Goal: Transaction & Acquisition: Purchase product/service

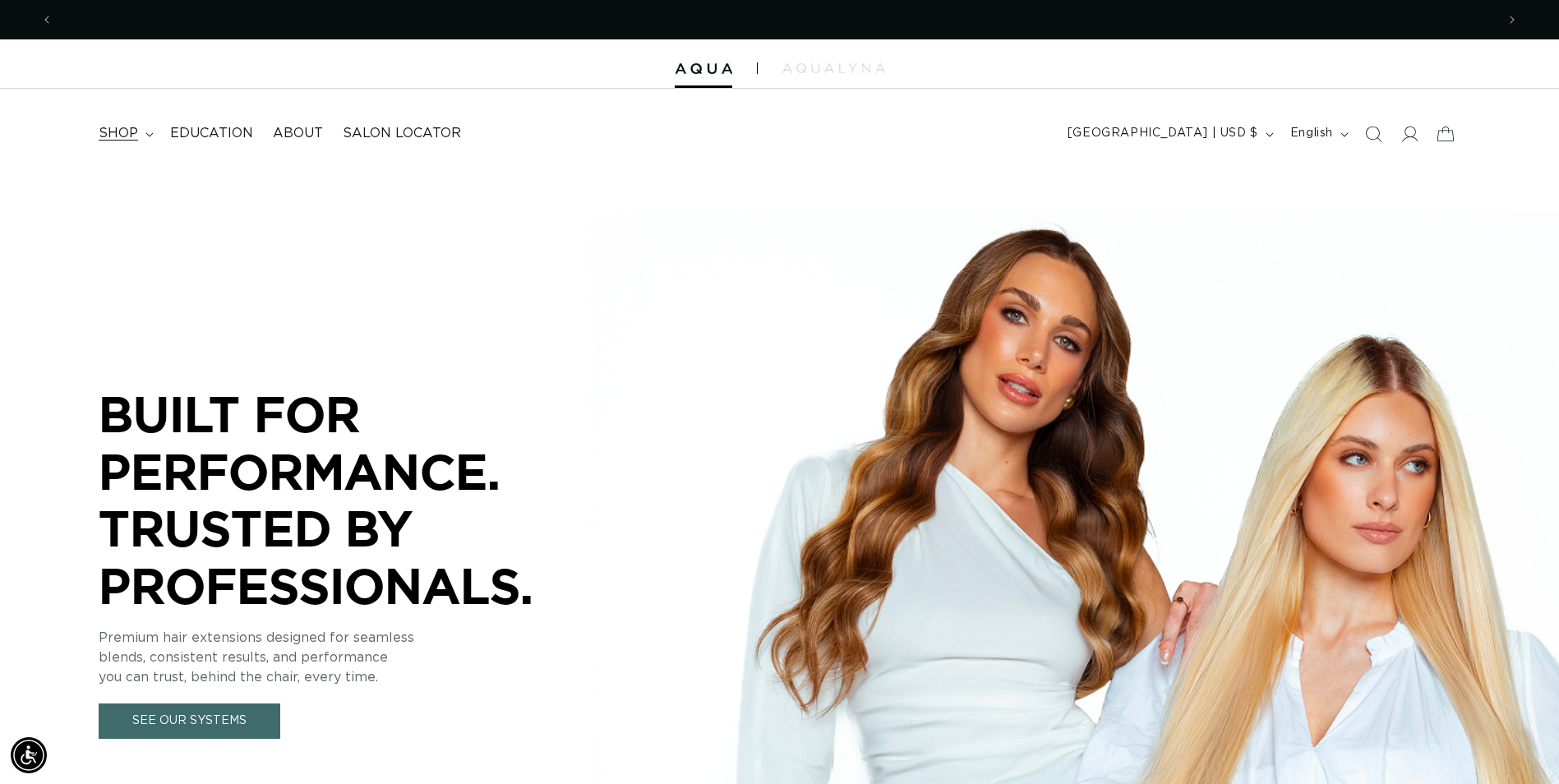
scroll to position [0, 1442]
click at [146, 133] on icon at bounding box center [149, 134] width 9 height 5
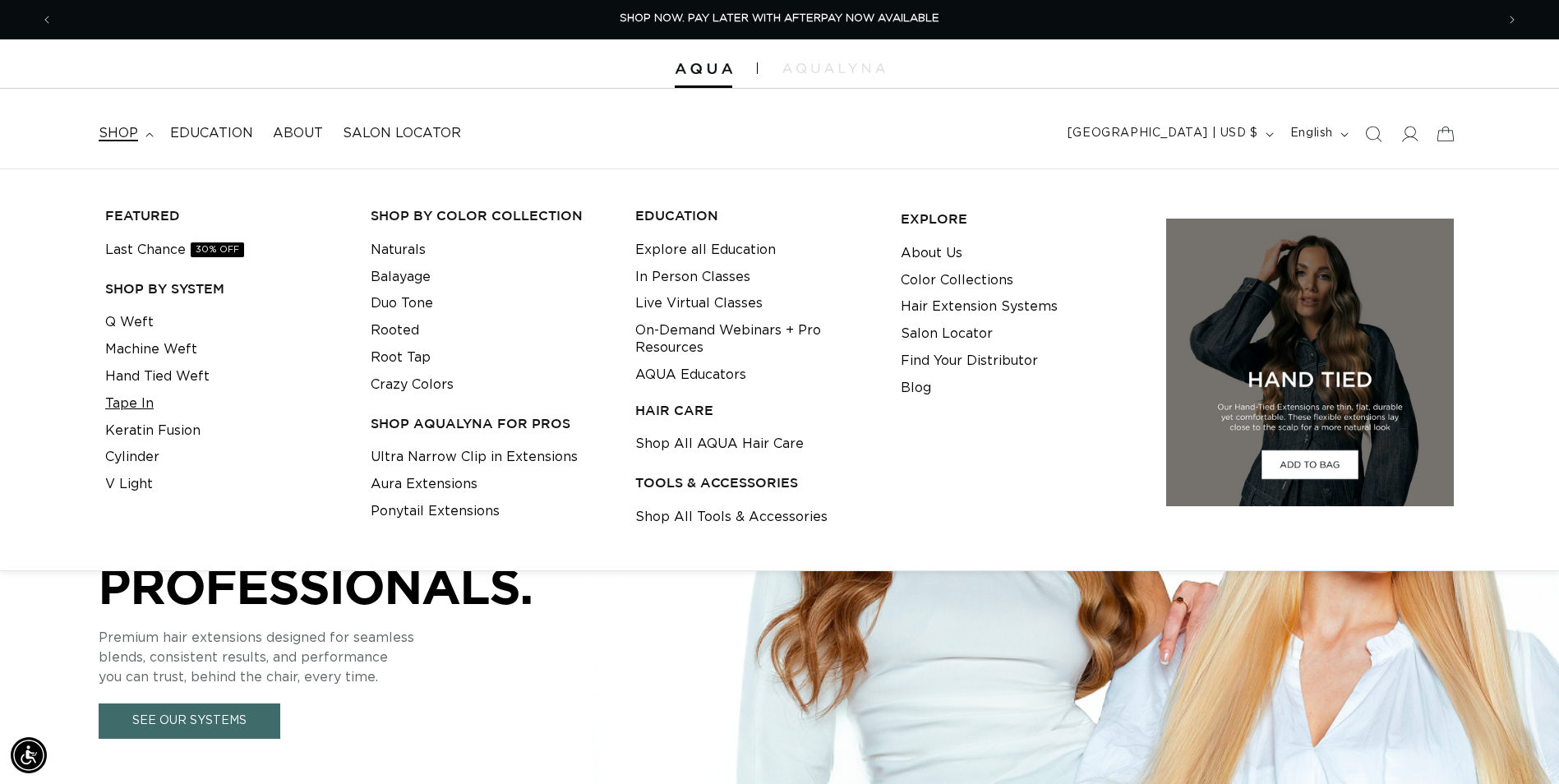
click at [129, 396] on link "Tape In" at bounding box center [129, 404] width 49 height 27
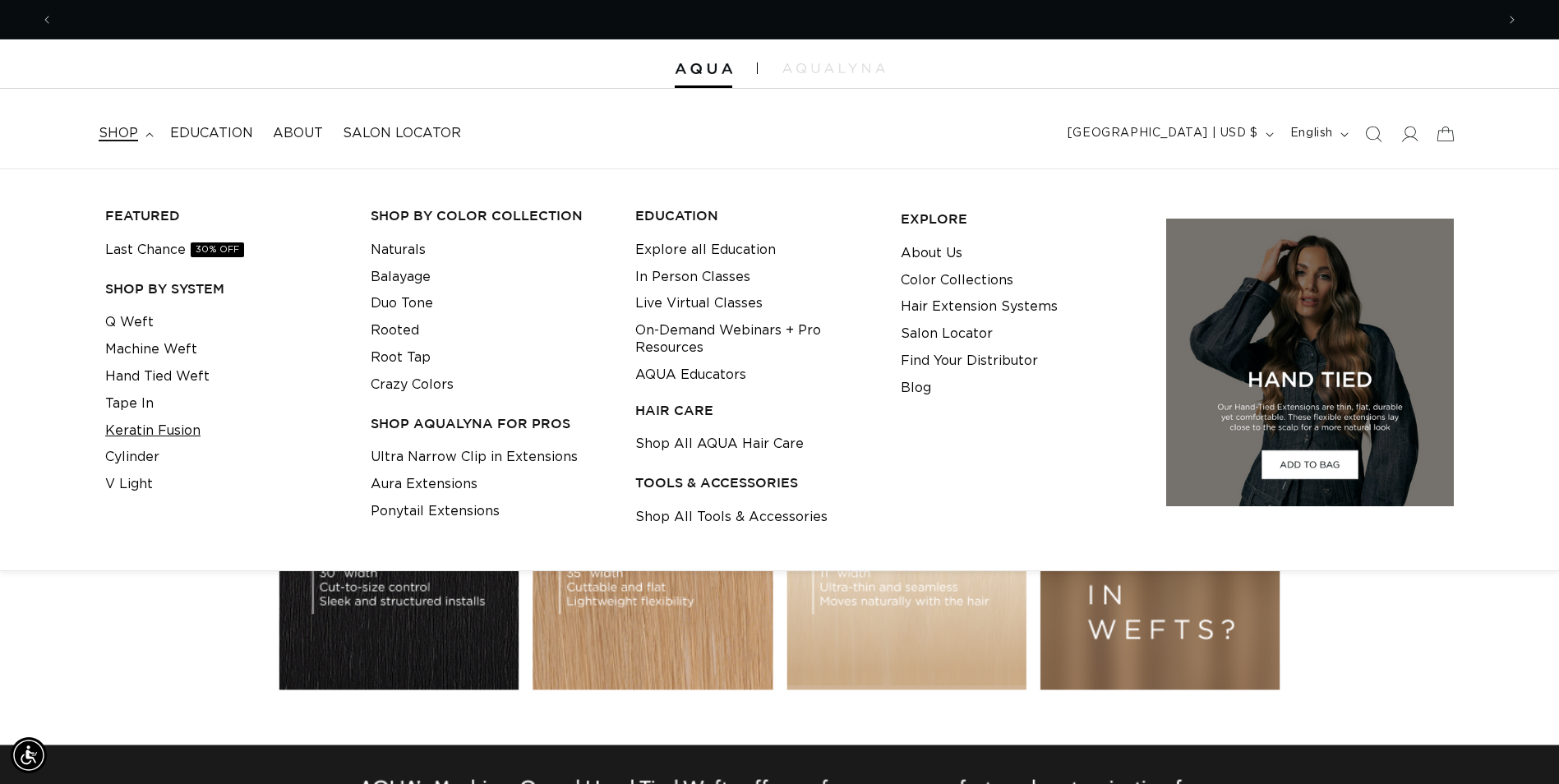
scroll to position [0, 2884]
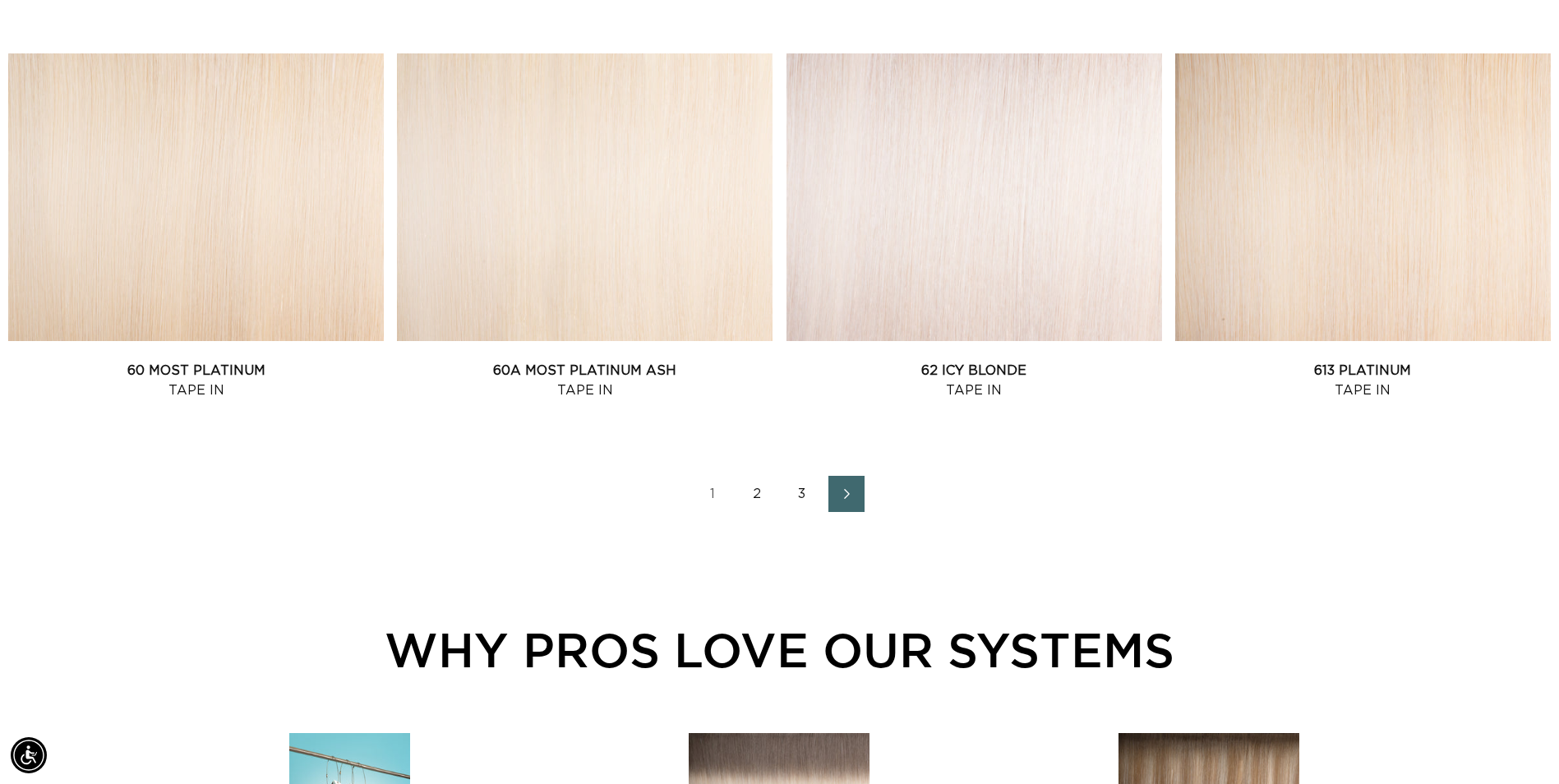
scroll to position [2218, 0]
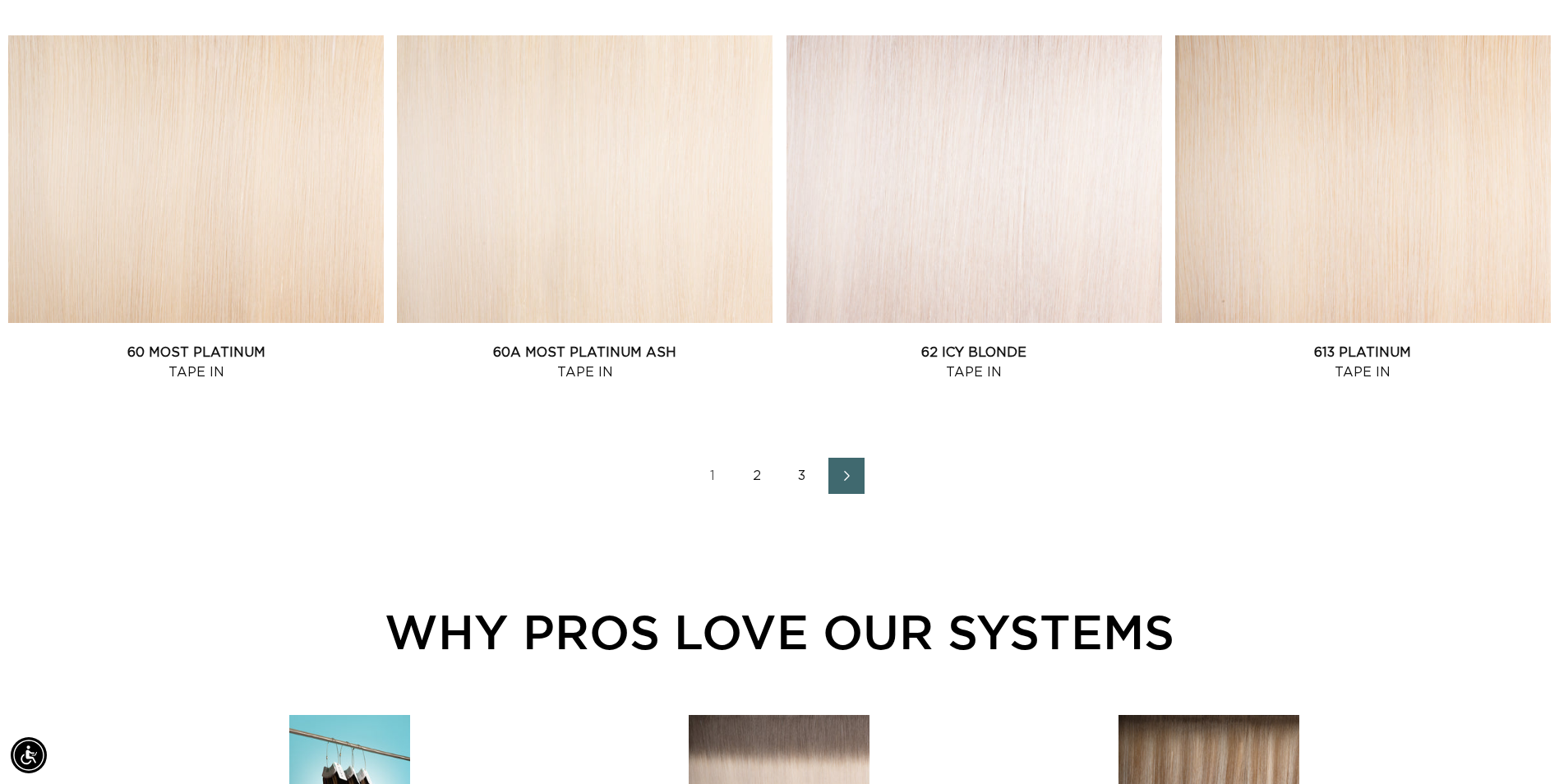
click at [755, 472] on link "2" at bounding box center [757, 476] width 36 height 36
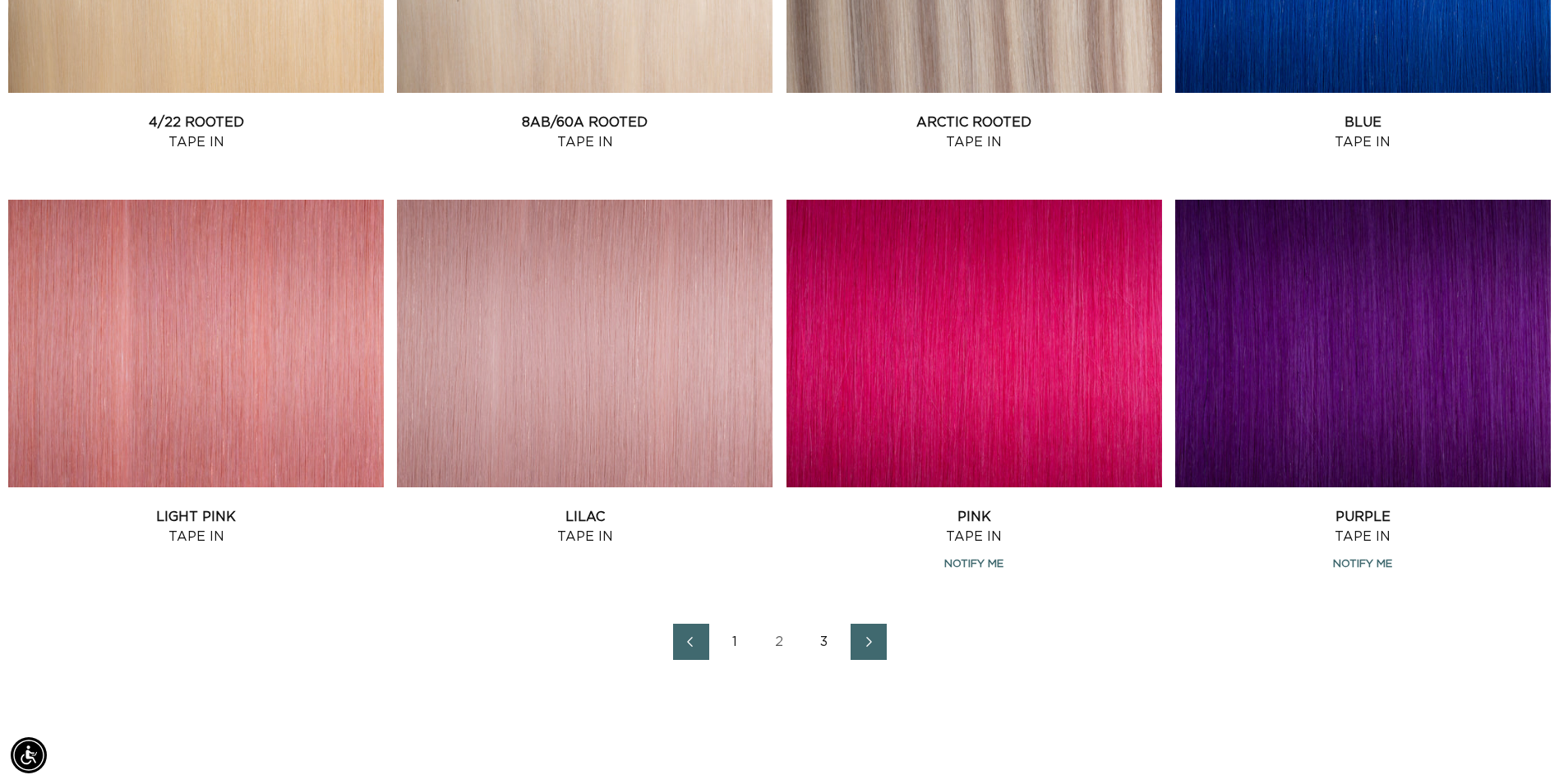
click at [821, 641] on link "3" at bounding box center [825, 641] width 36 height 36
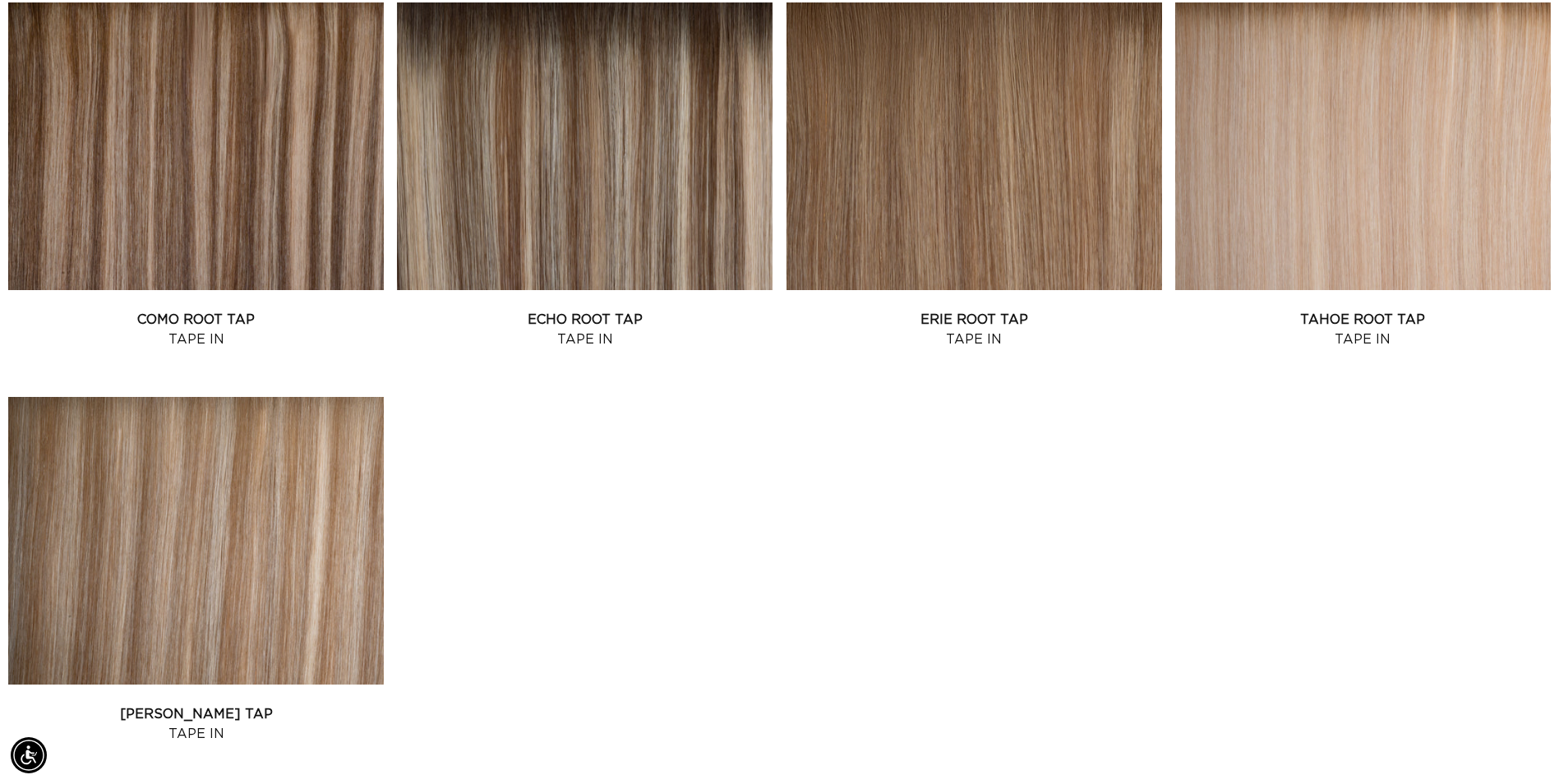
scroll to position [1150, 0]
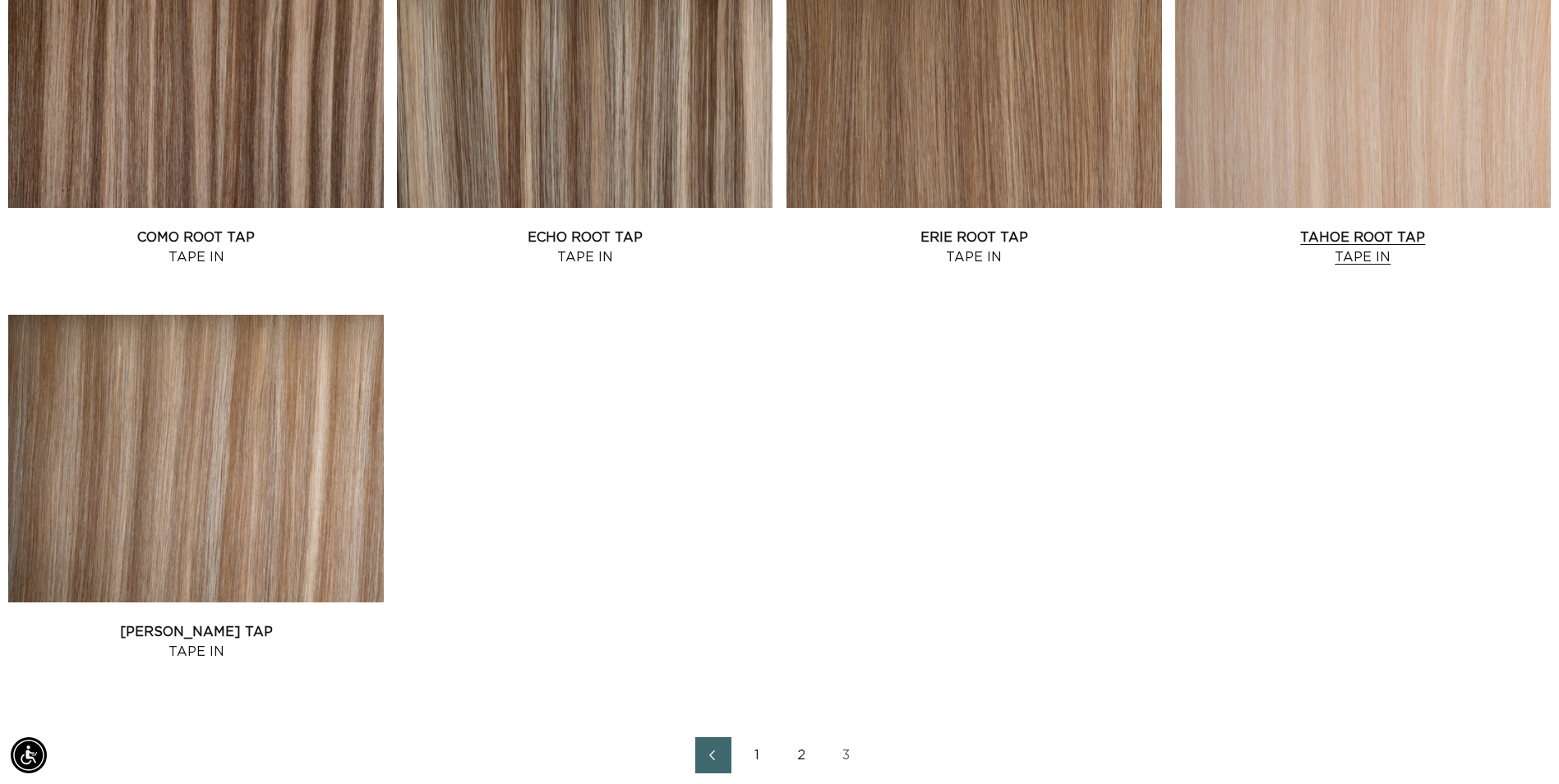
click at [1369, 228] on link "Tahoe Root Tap Tape In" at bounding box center [1363, 247] width 375 height 39
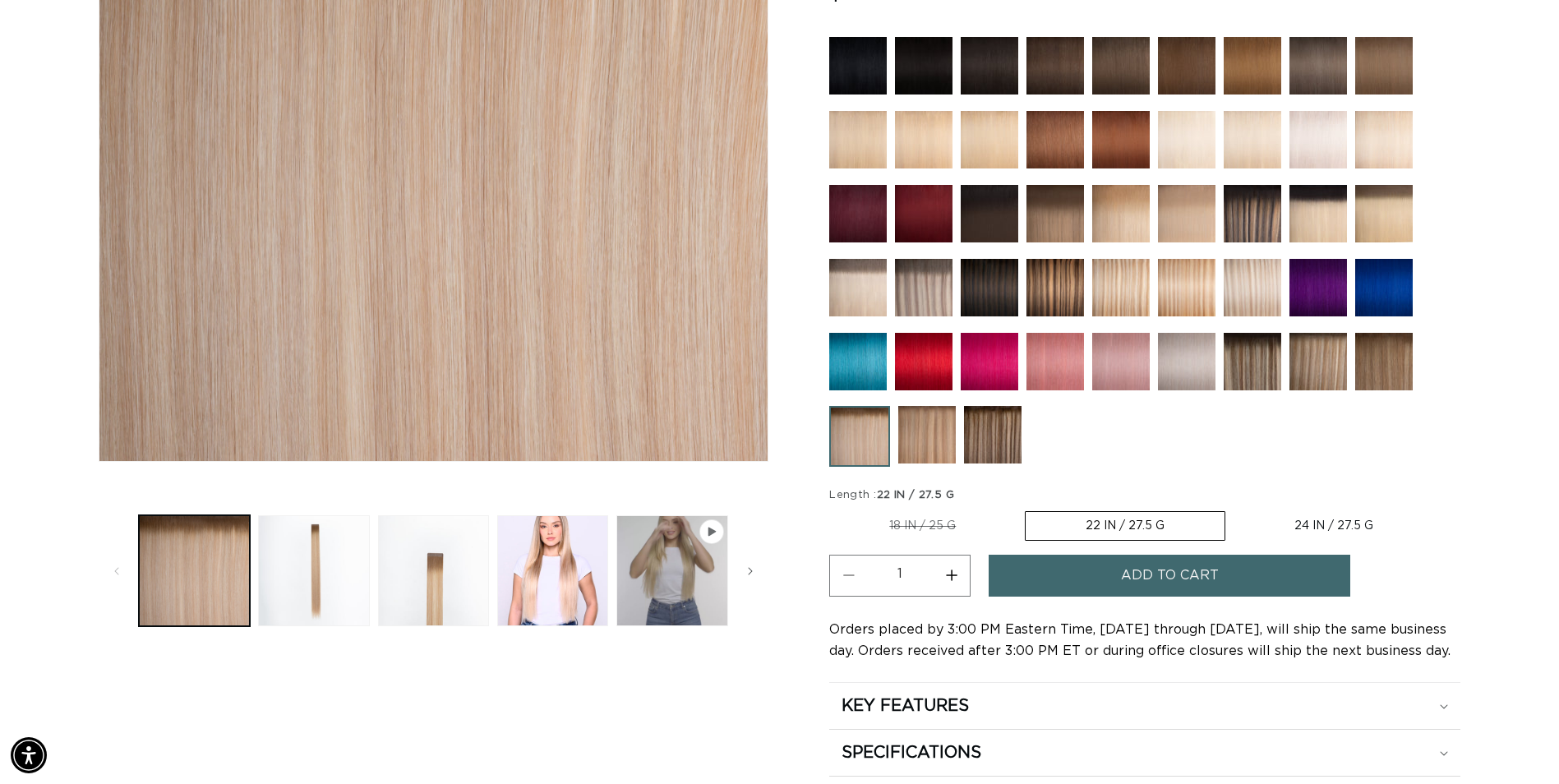
click at [1054, 294] on img at bounding box center [1055, 287] width 57 height 57
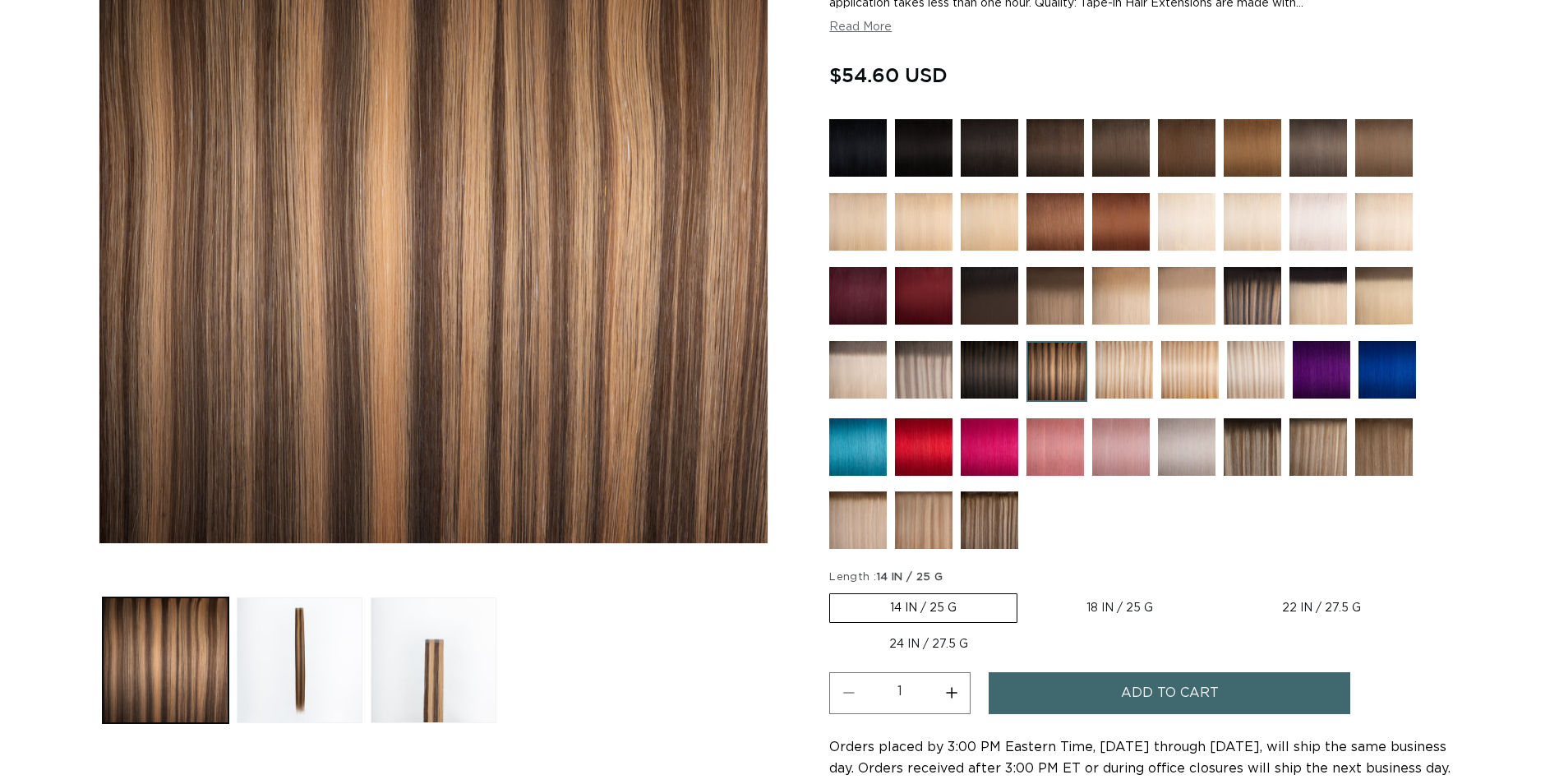
click at [1136, 381] on img at bounding box center [1124, 370] width 57 height 57
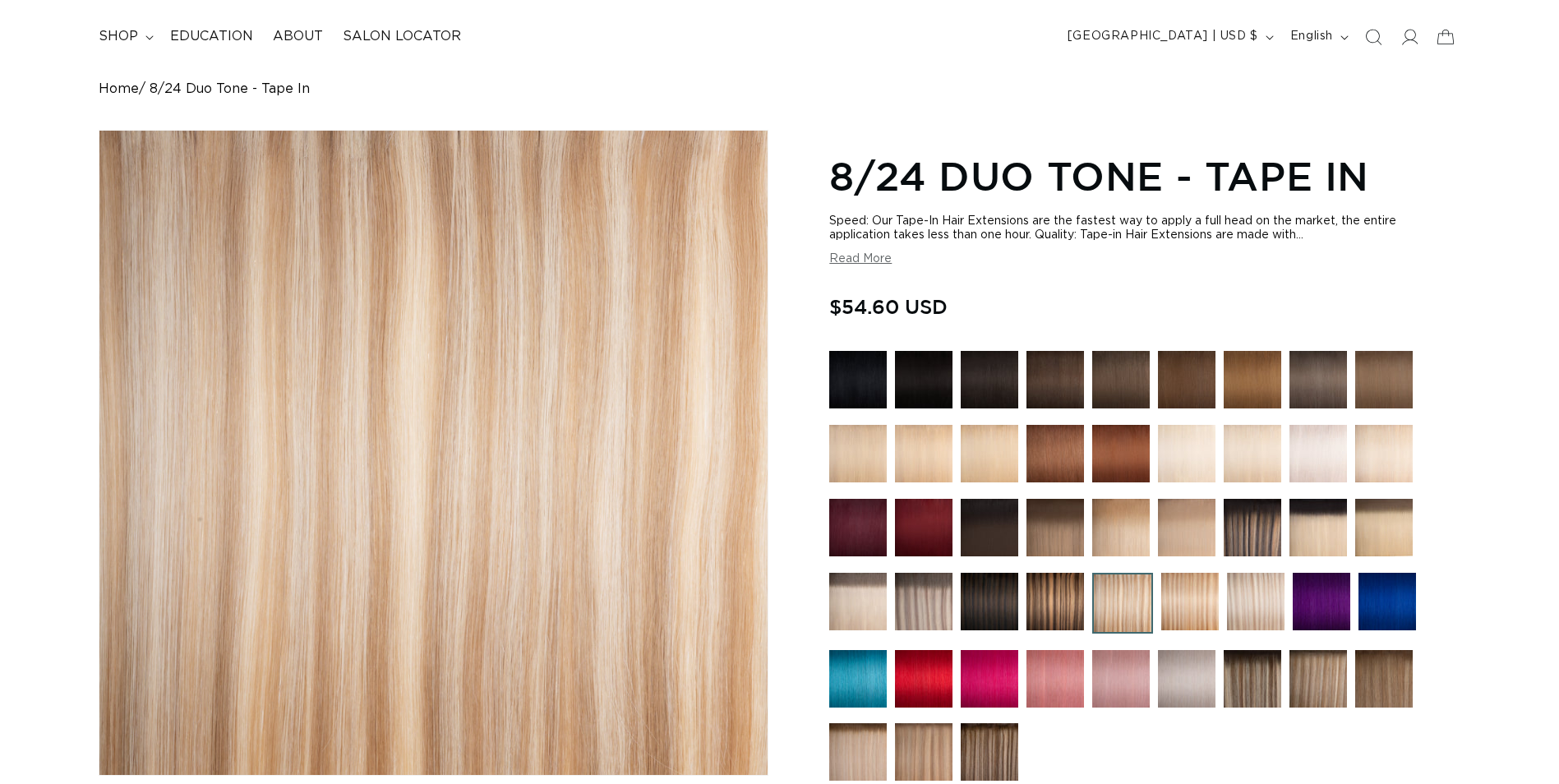
scroll to position [246, 0]
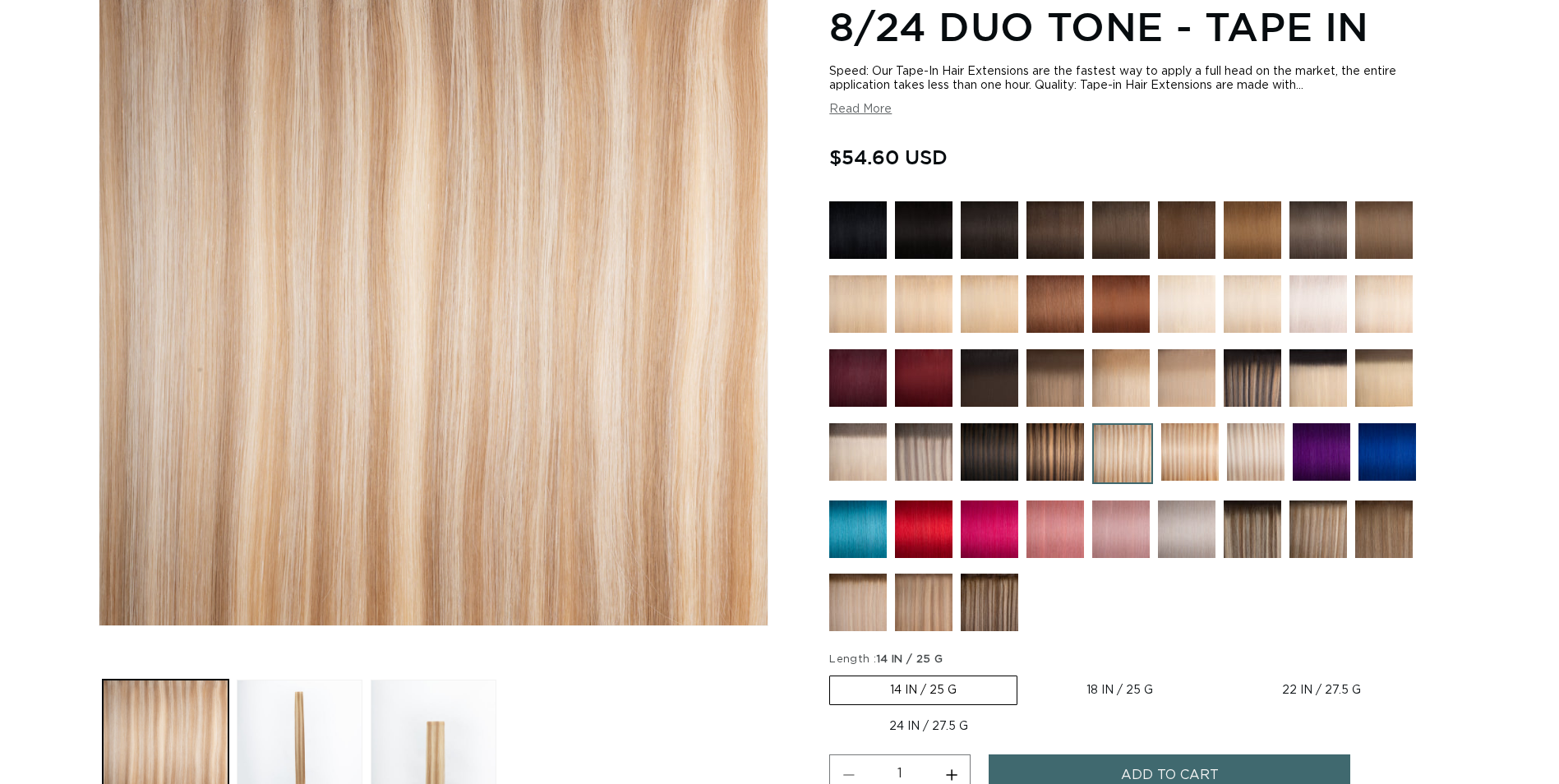
click at [1253, 524] on img at bounding box center [1253, 529] width 57 height 57
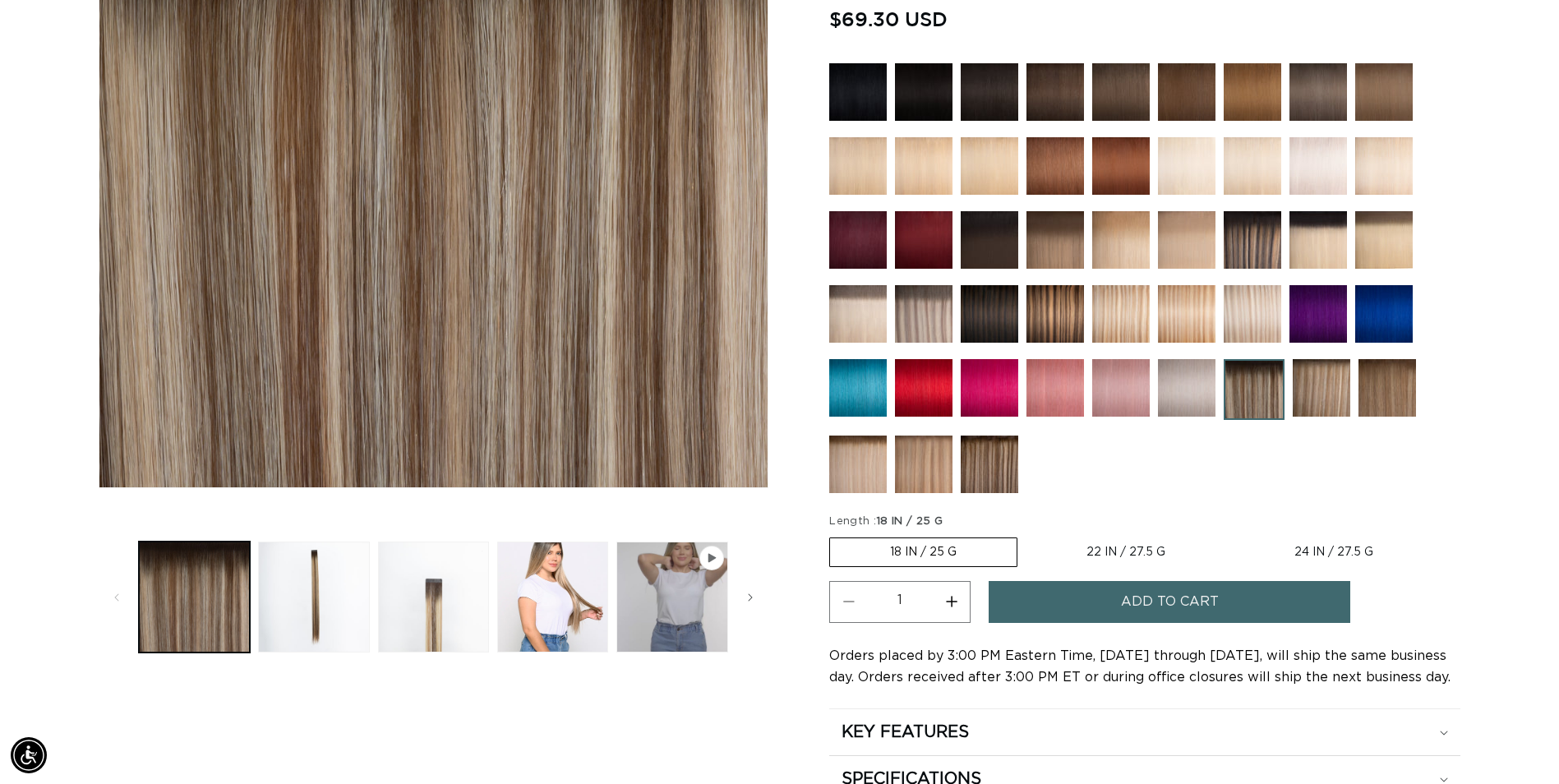
scroll to position [411, 0]
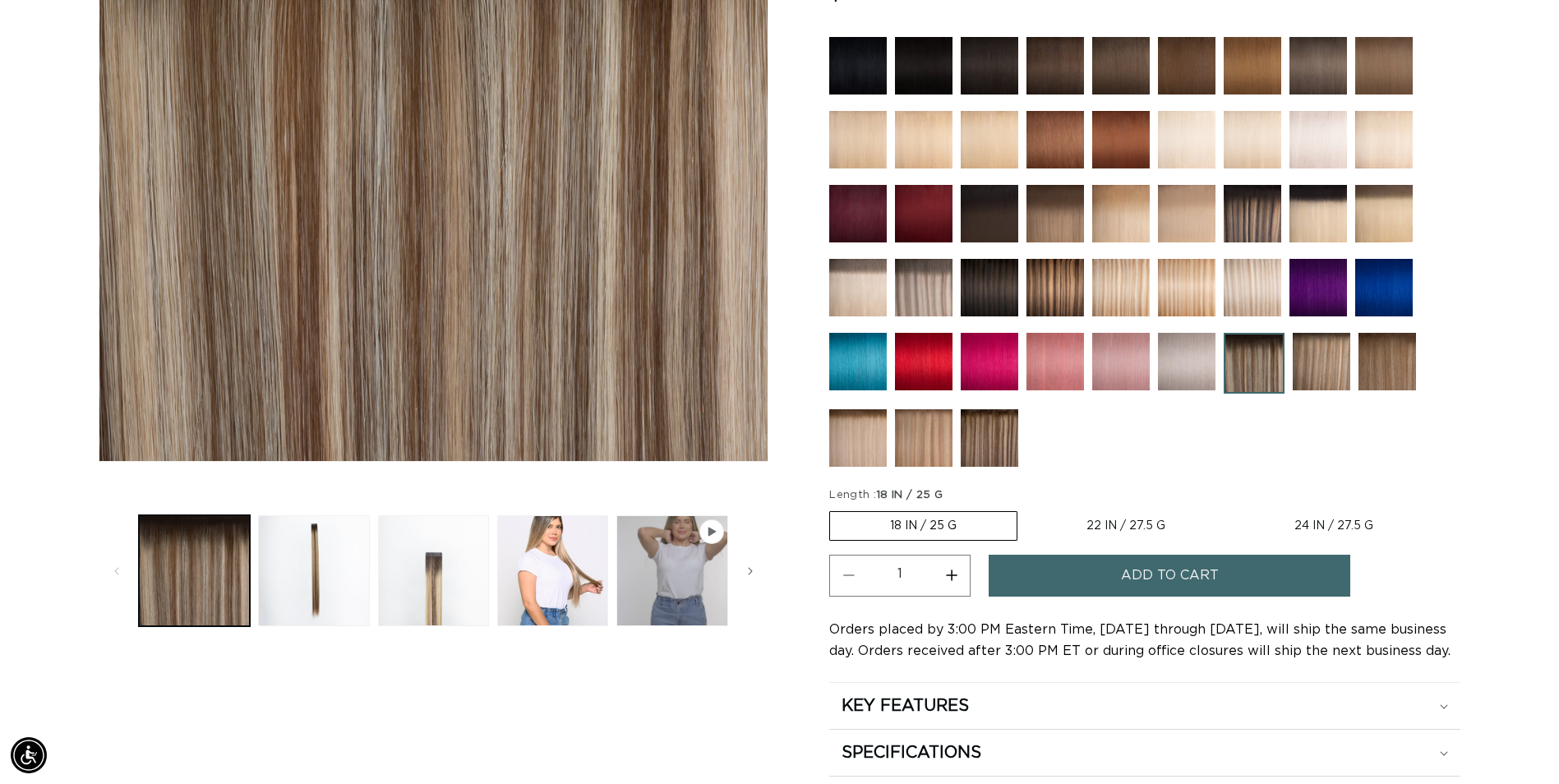
click at [1167, 579] on span "Add to cart" at bounding box center [1169, 575] width 98 height 42
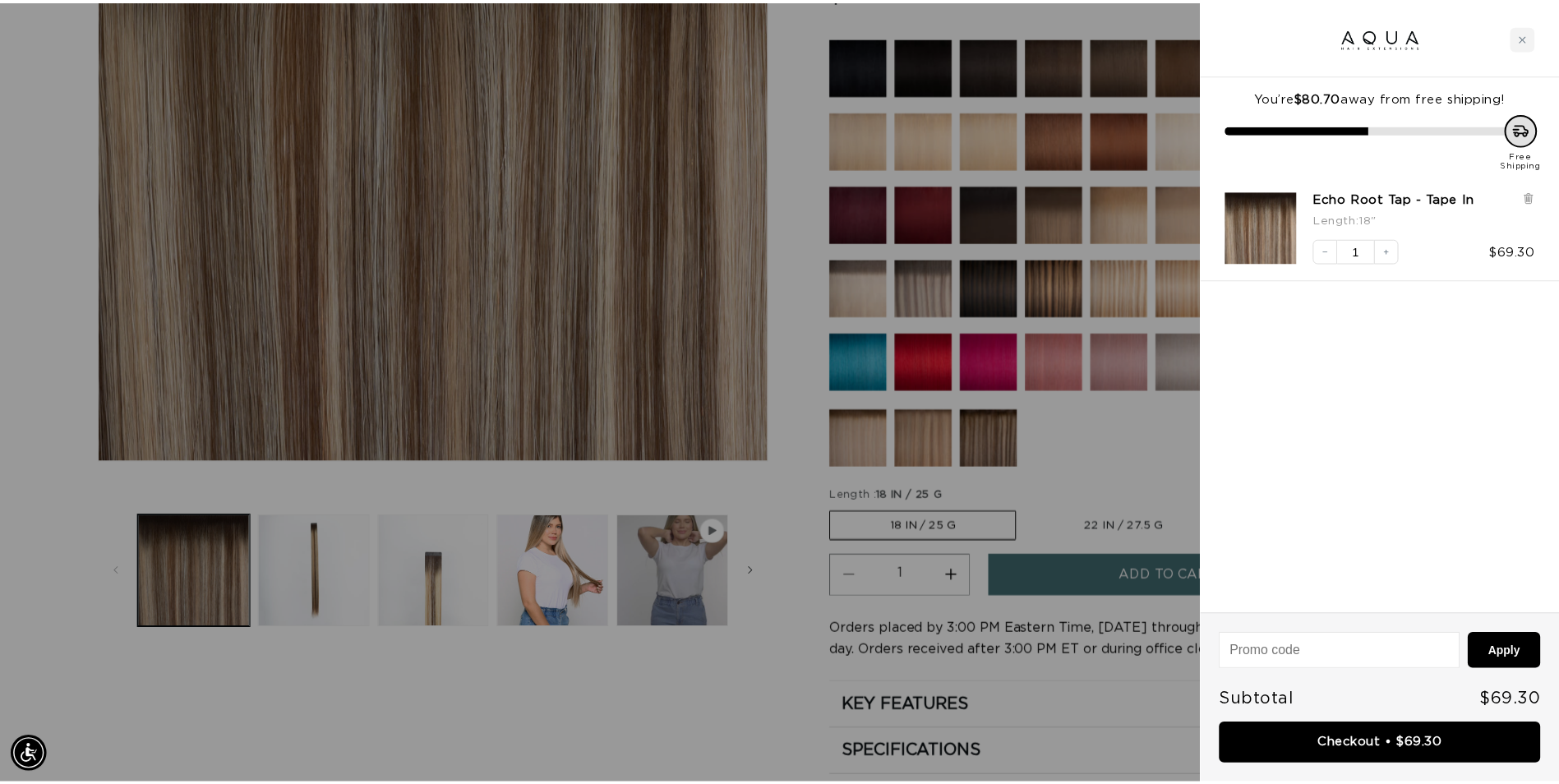
scroll to position [0, 2909]
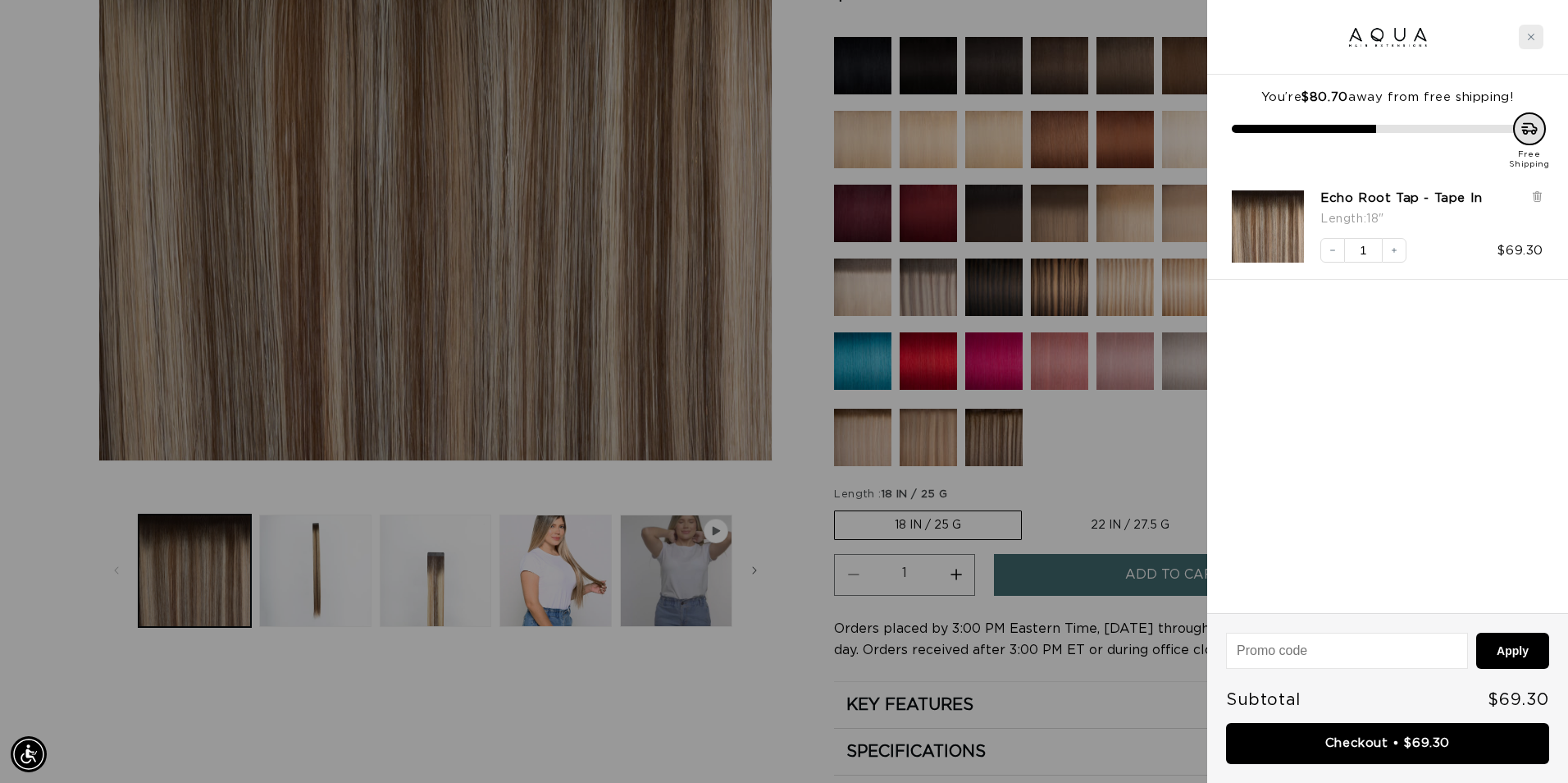
click at [1526, 37] on div "Close cart" at bounding box center [1531, 37] width 25 height 25
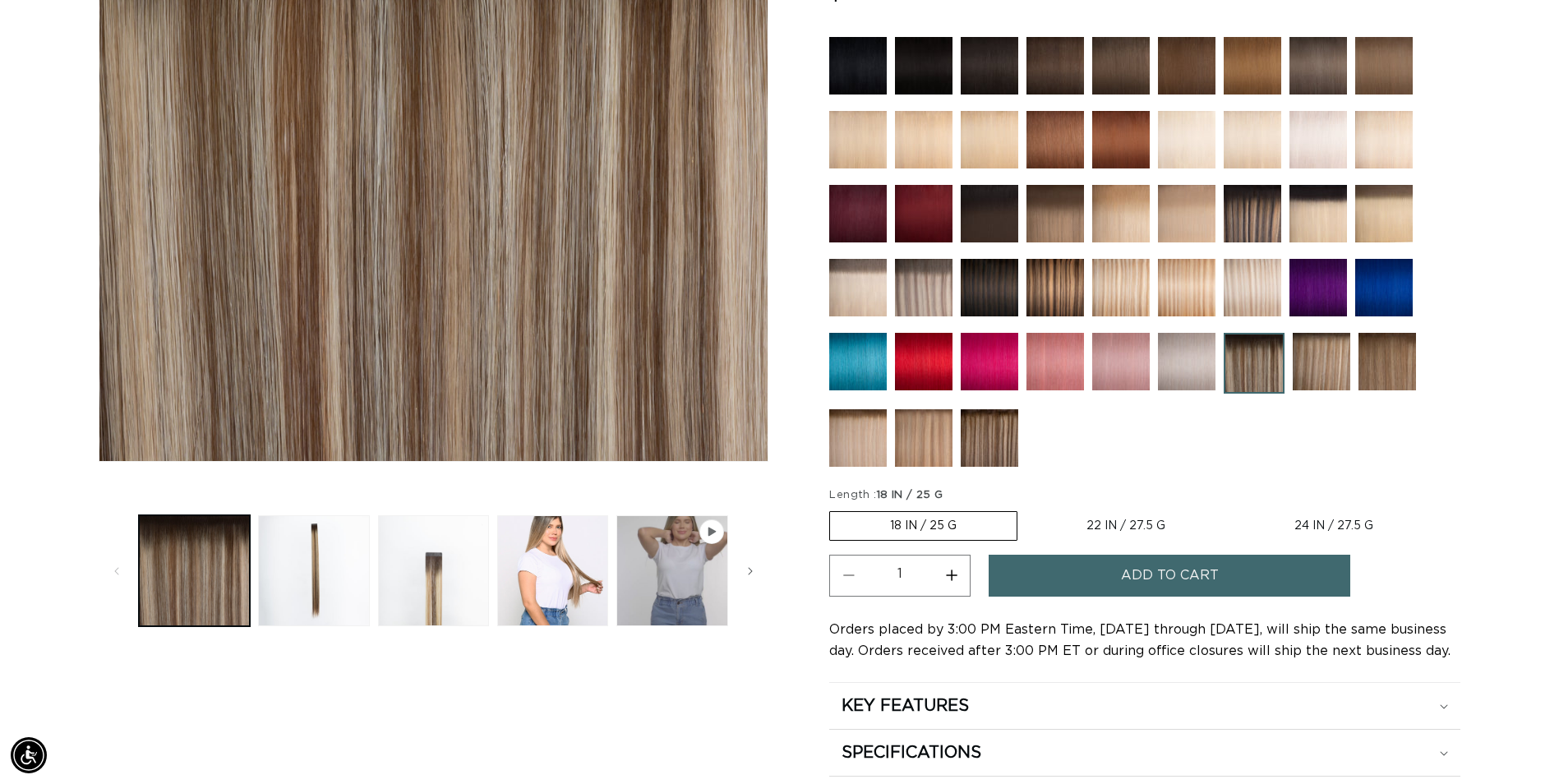
scroll to position [165, 0]
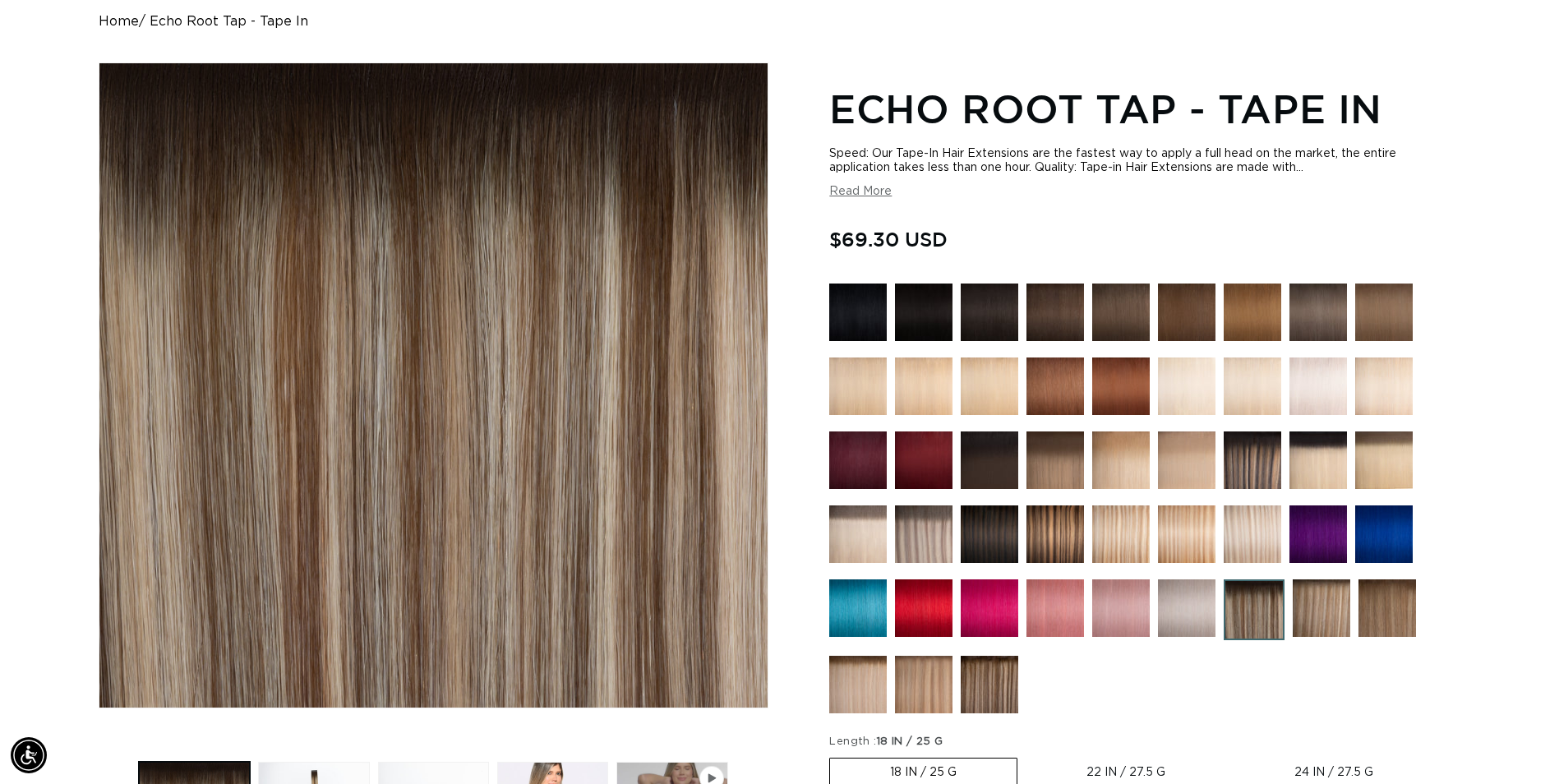
click at [934, 312] on img at bounding box center [923, 312] width 57 height 57
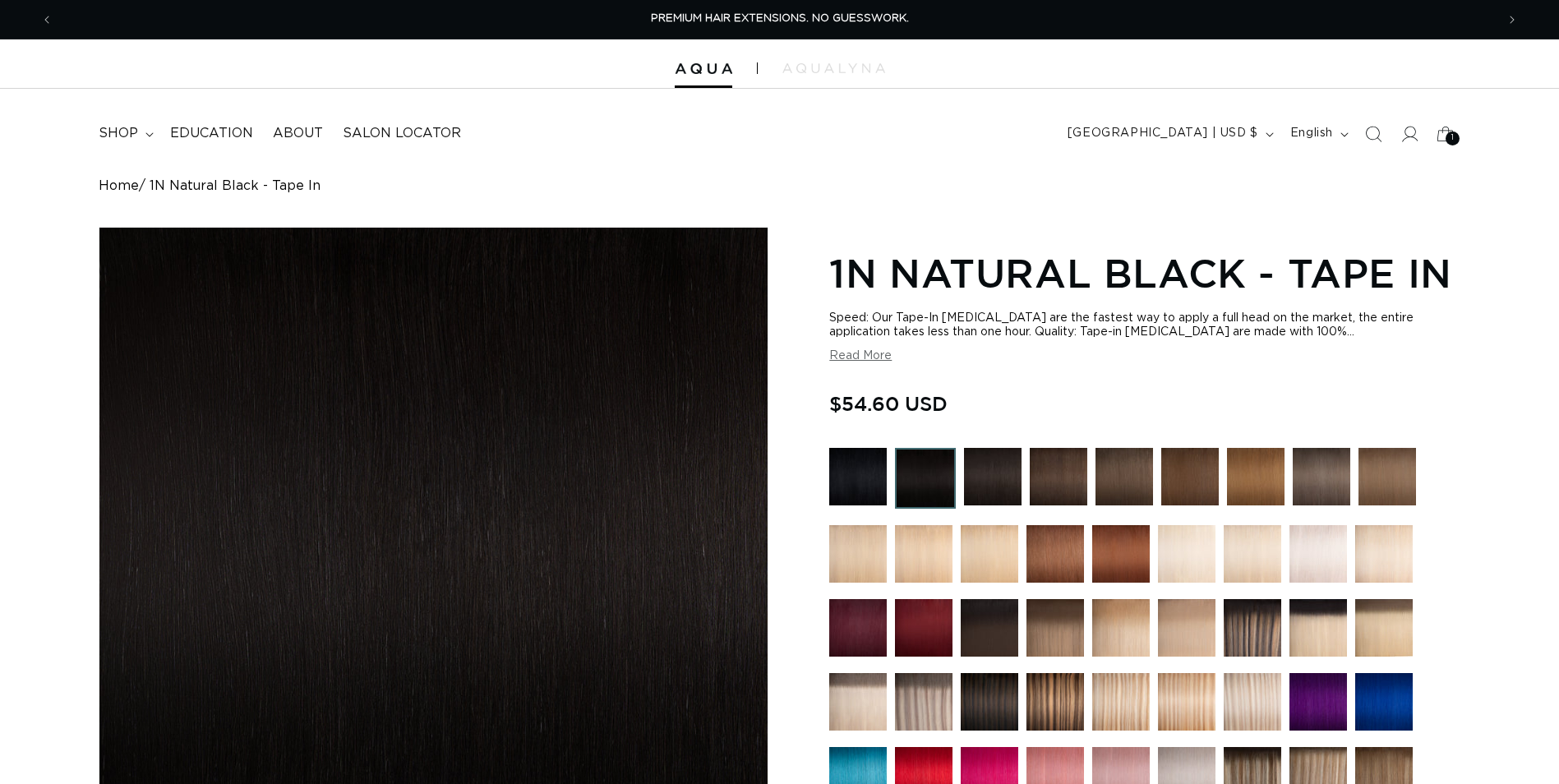
click at [988, 487] on img at bounding box center [993, 477] width 57 height 57
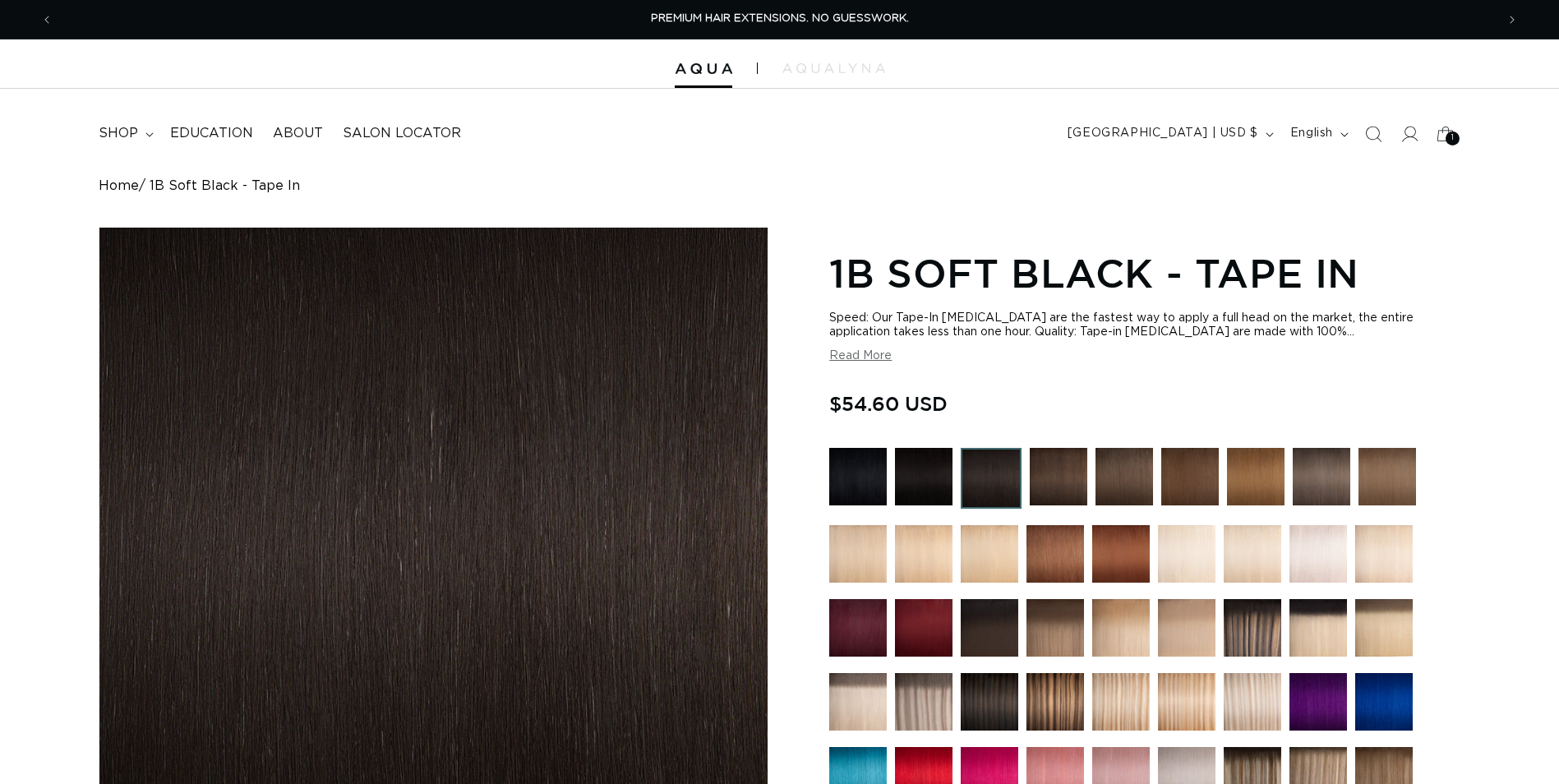
click at [1049, 483] on img at bounding box center [1058, 477] width 57 height 57
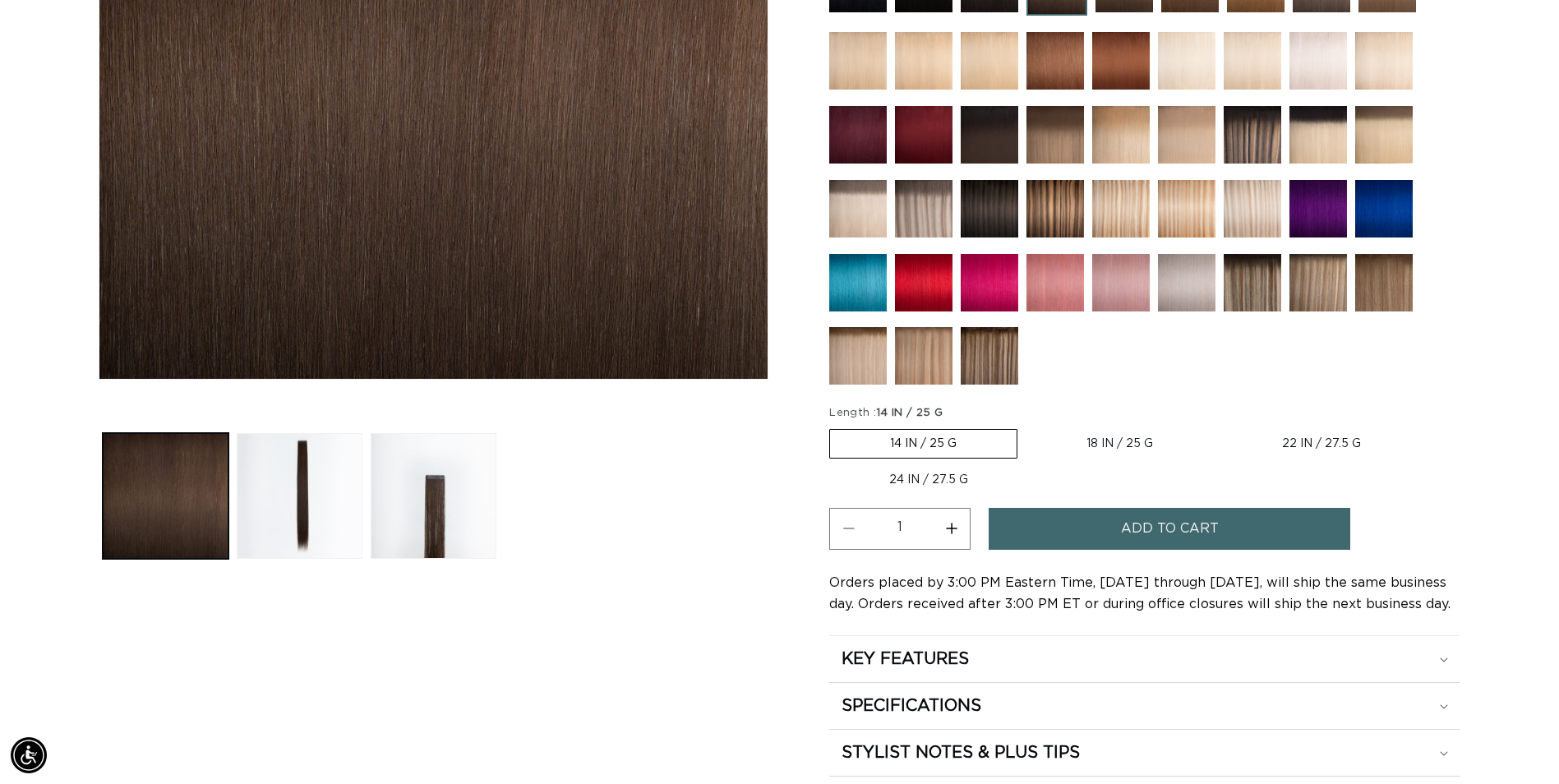
scroll to position [0, 1442]
click at [1092, 440] on label "18 IN / 25 G Variant sold out or unavailable" at bounding box center [1119, 443] width 187 height 28
click at [1027, 426] on input "18 IN / 25 G Variant sold out or unavailable" at bounding box center [1026, 426] width 1 height 1
radio input "true"
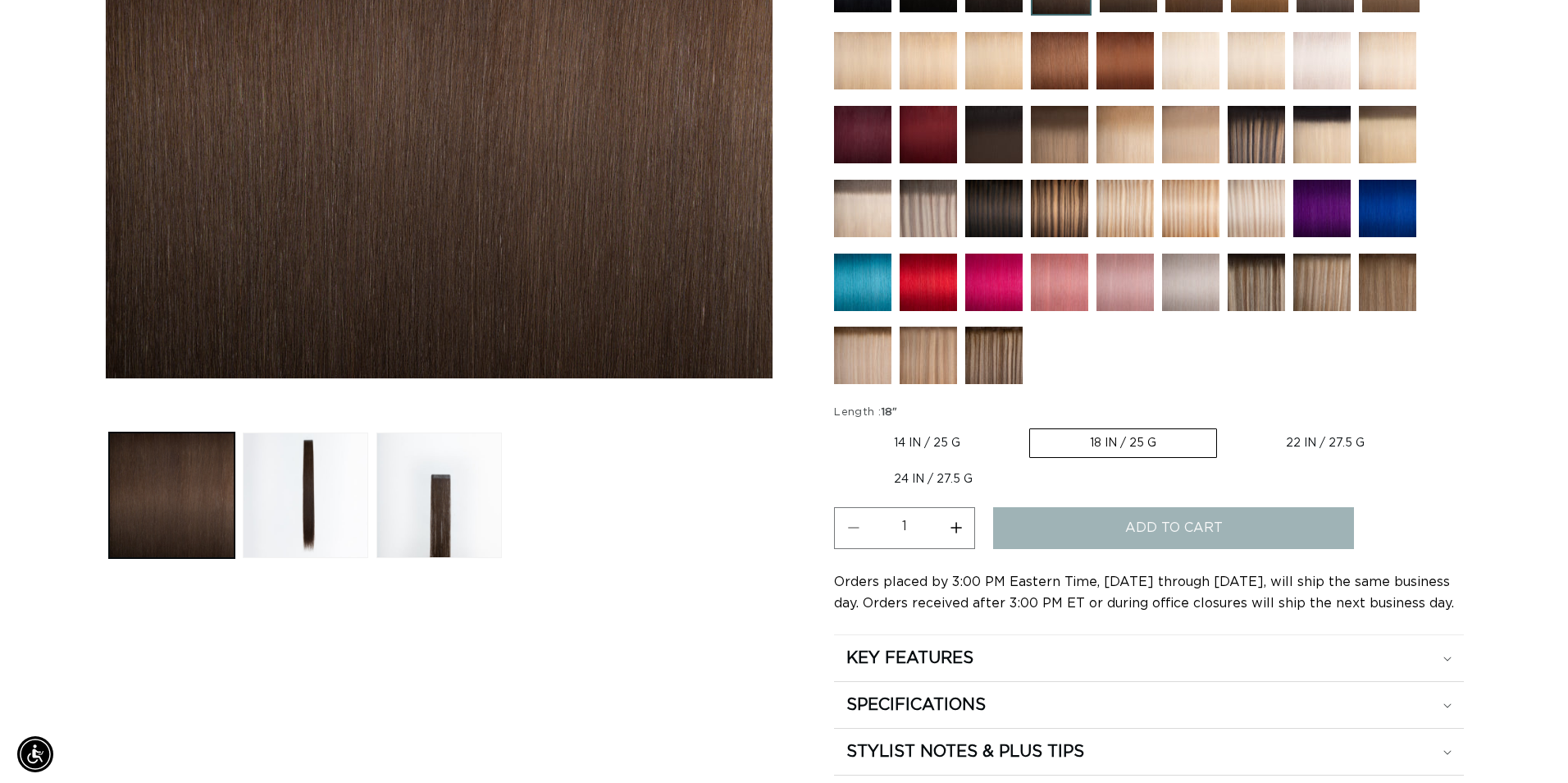
scroll to position [0, 2878]
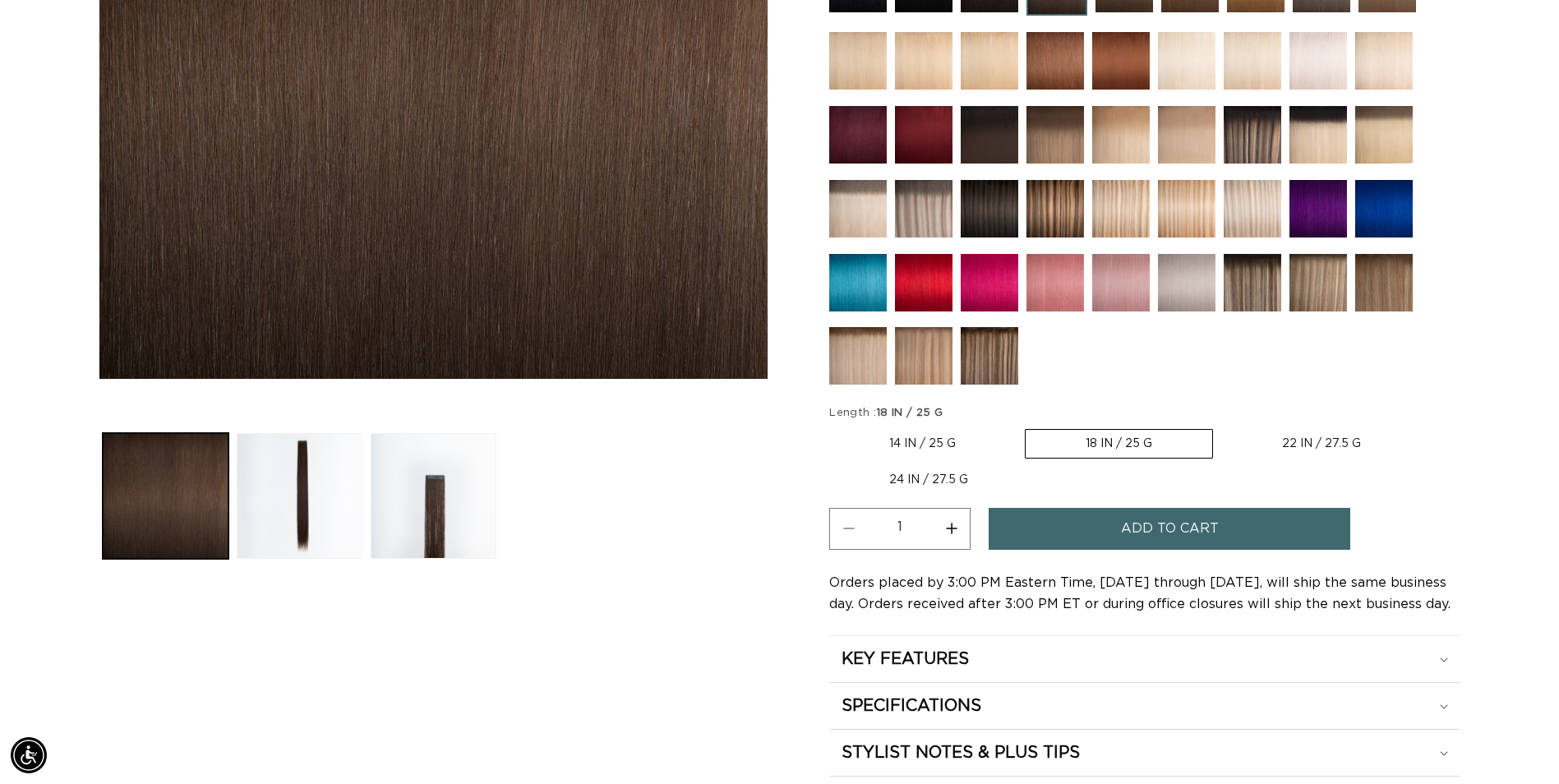
click at [1091, 534] on button "Add to cart" at bounding box center [1169, 528] width 362 height 42
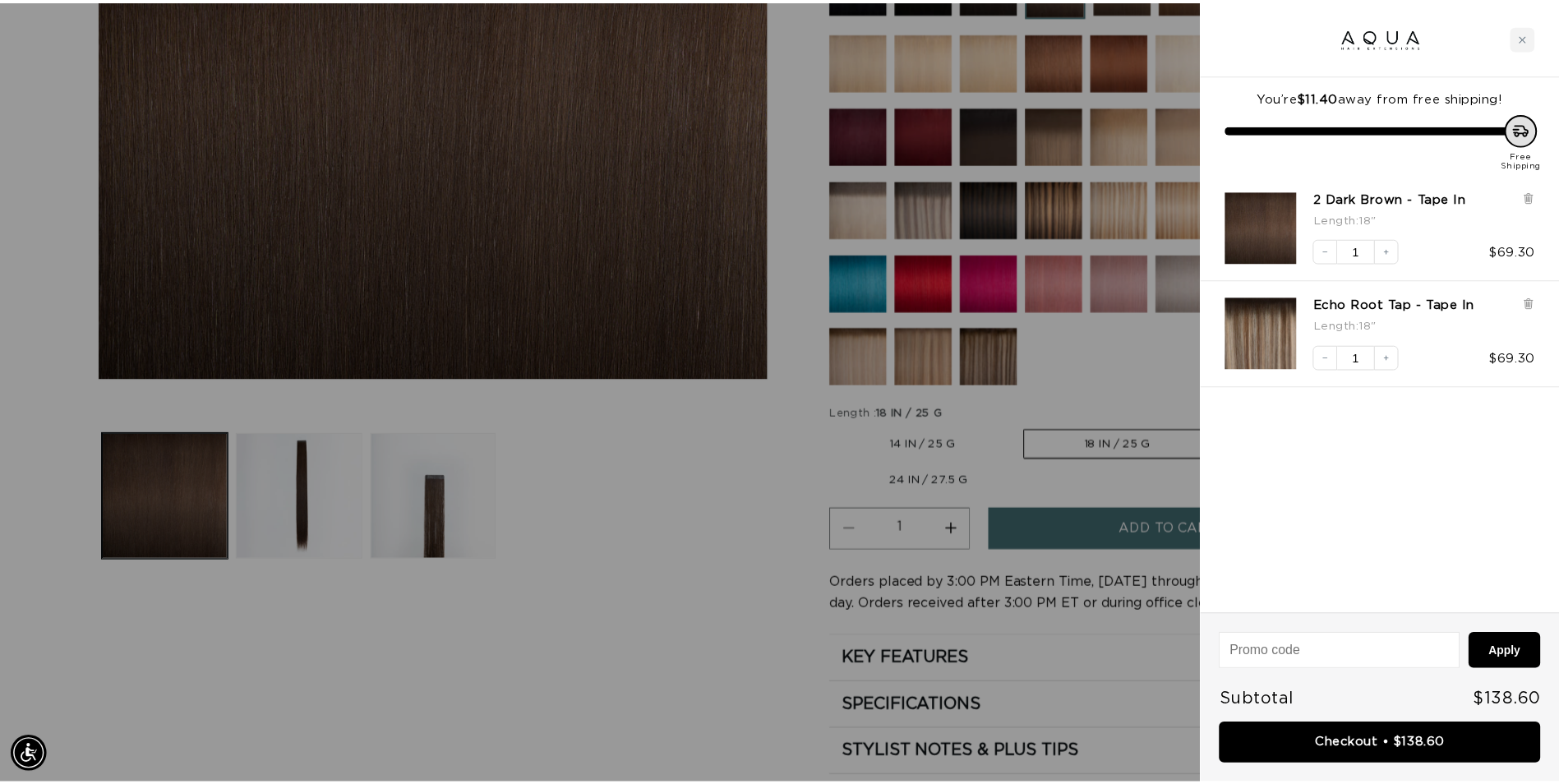
scroll to position [0, 2909]
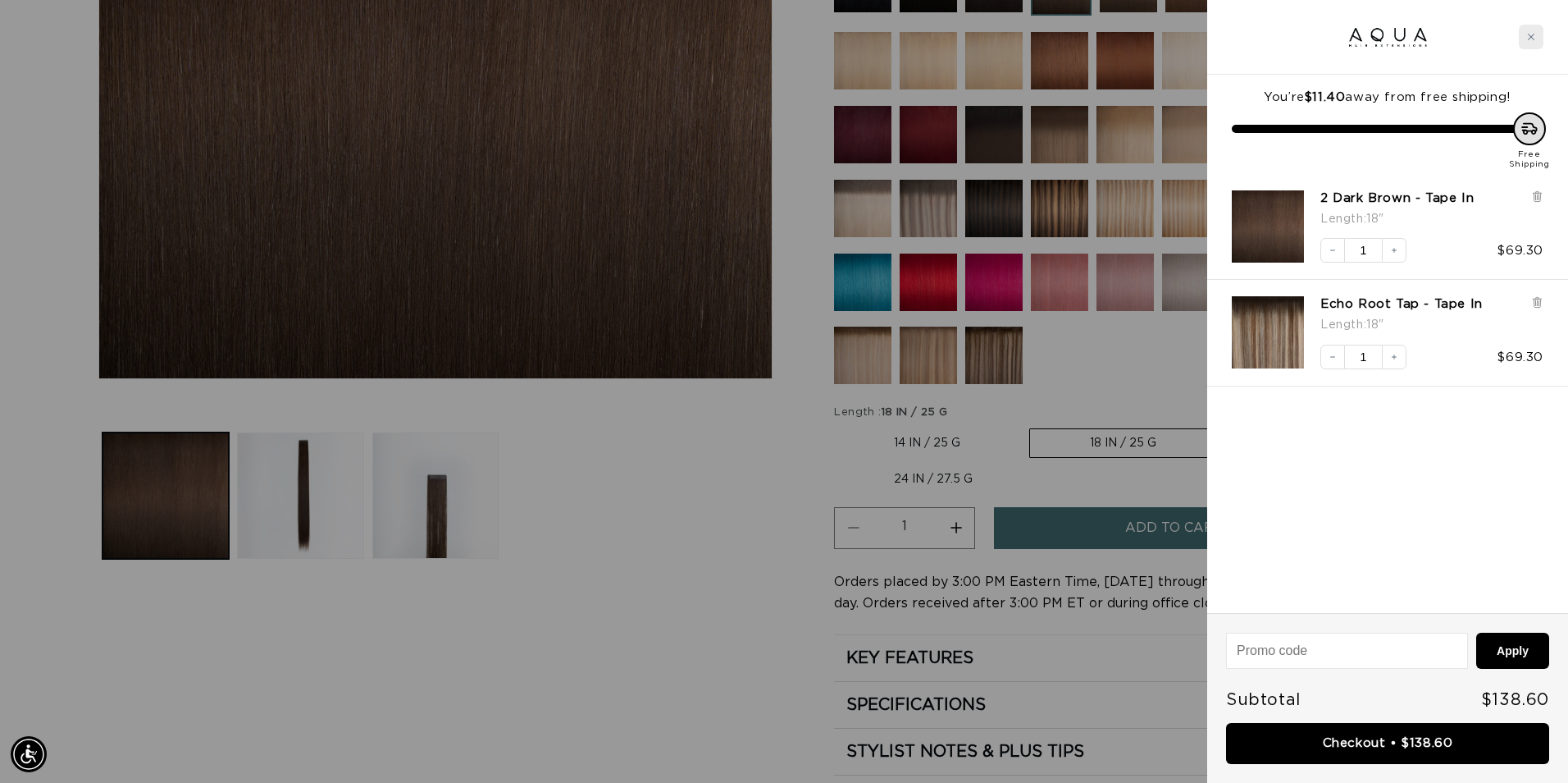
click at [1534, 37] on icon "Close cart" at bounding box center [1531, 36] width 9 height 9
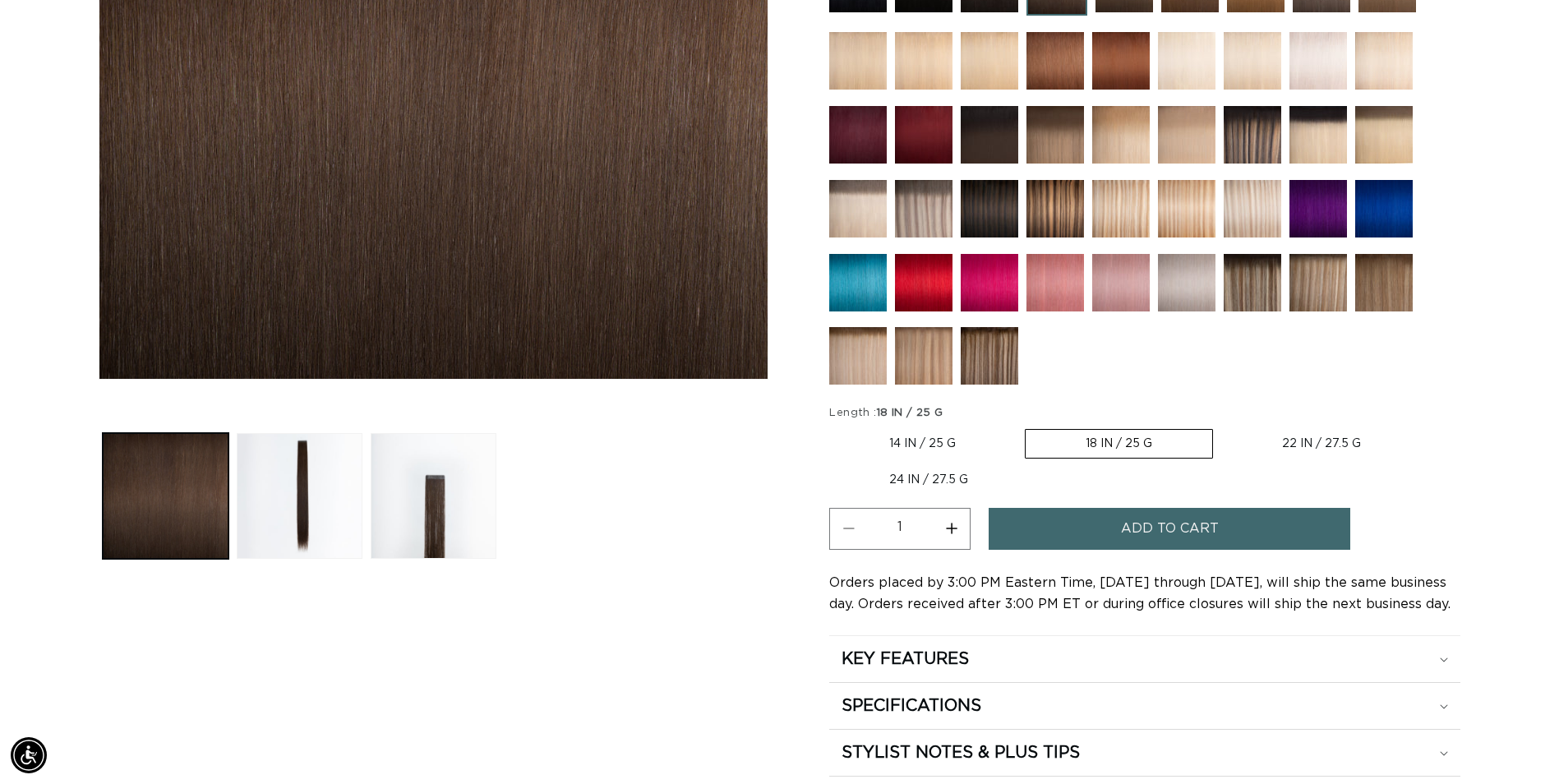
scroll to position [0, 0]
click at [1239, 282] on img at bounding box center [1253, 282] width 57 height 57
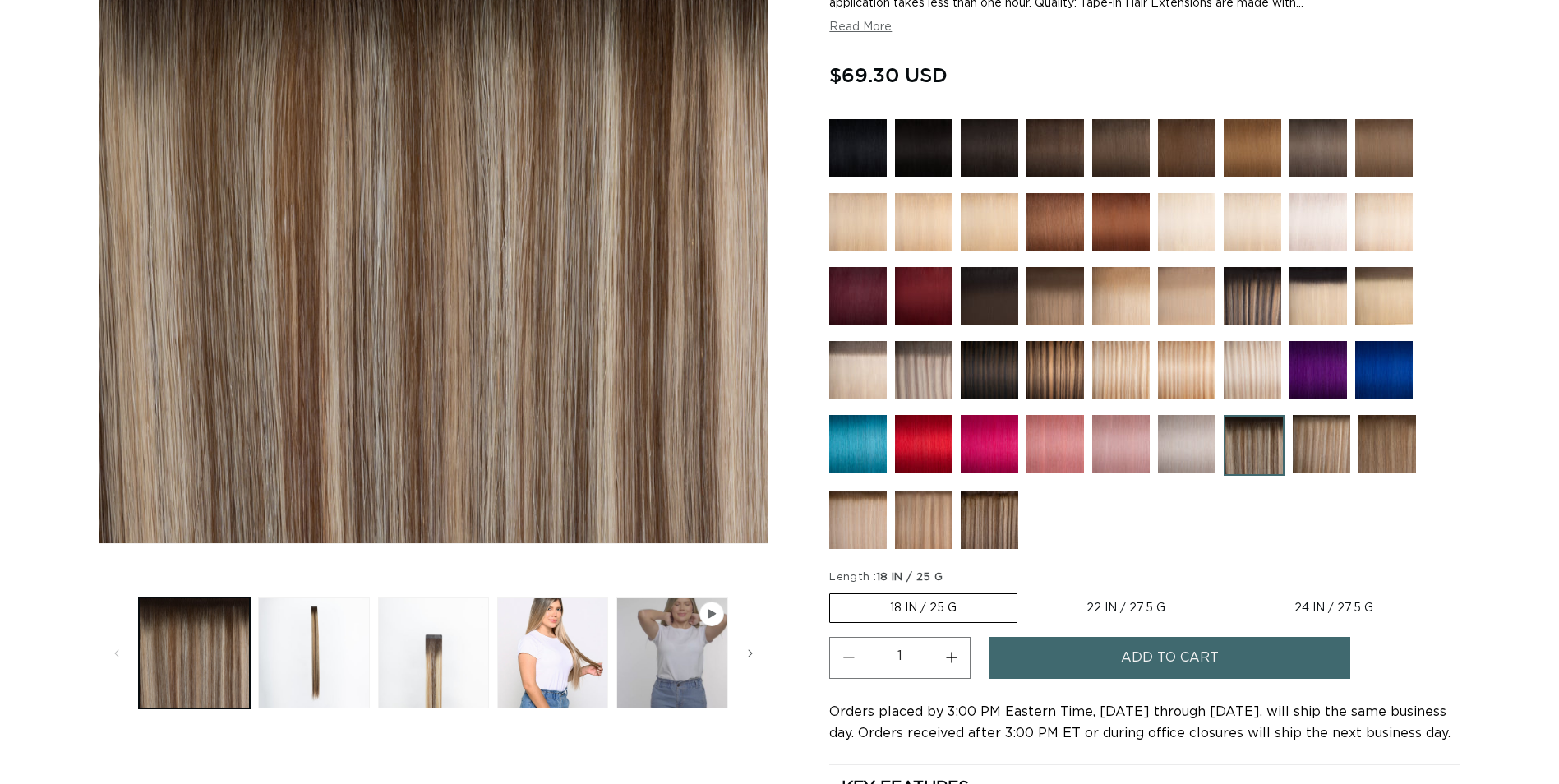
click at [1340, 428] on img at bounding box center [1322, 443] width 57 height 57
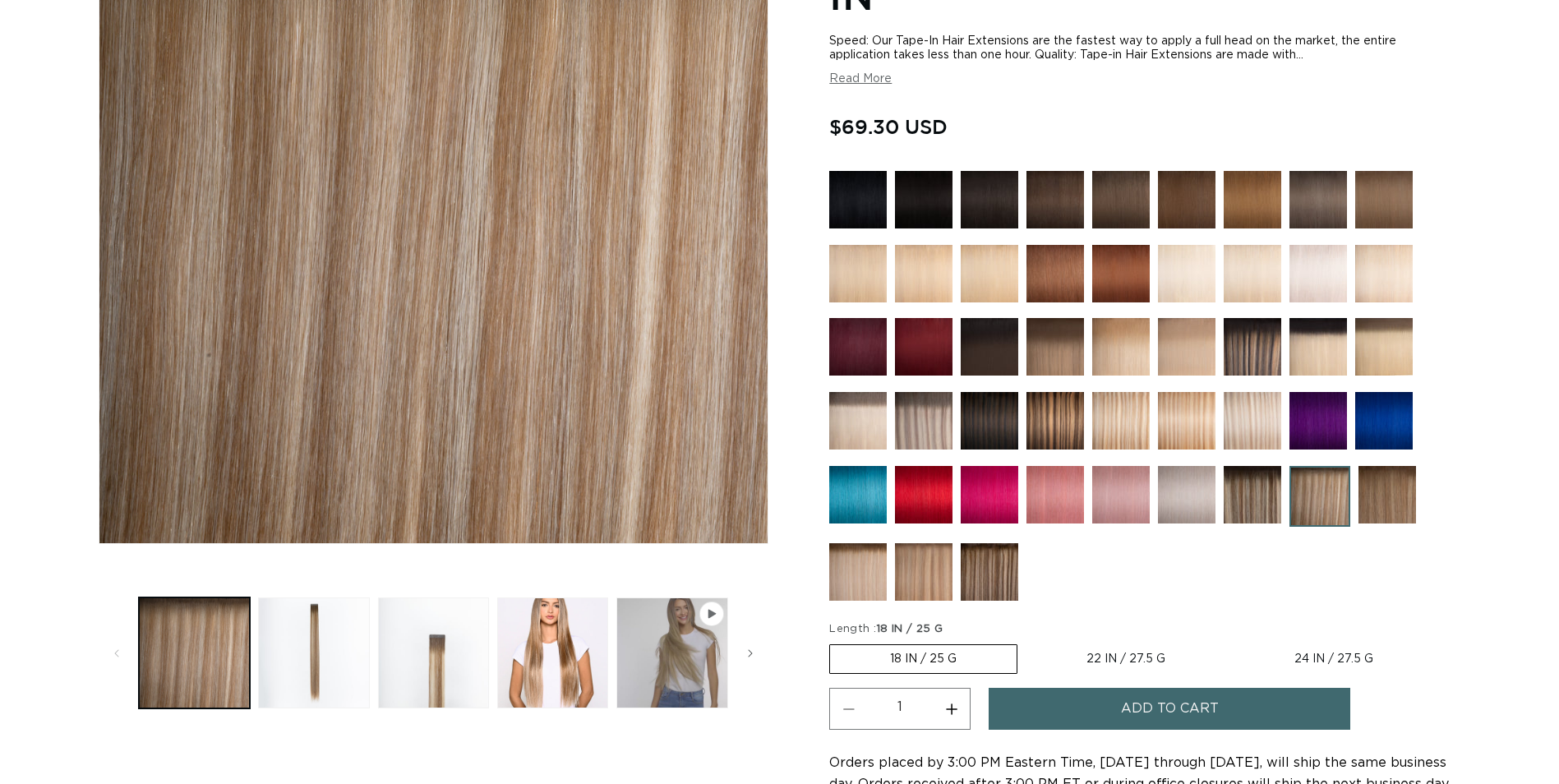
scroll to position [328, 0]
click at [1430, 483] on div at bounding box center [1144, 389] width 631 height 437
click at [1402, 489] on img at bounding box center [1387, 495] width 57 height 57
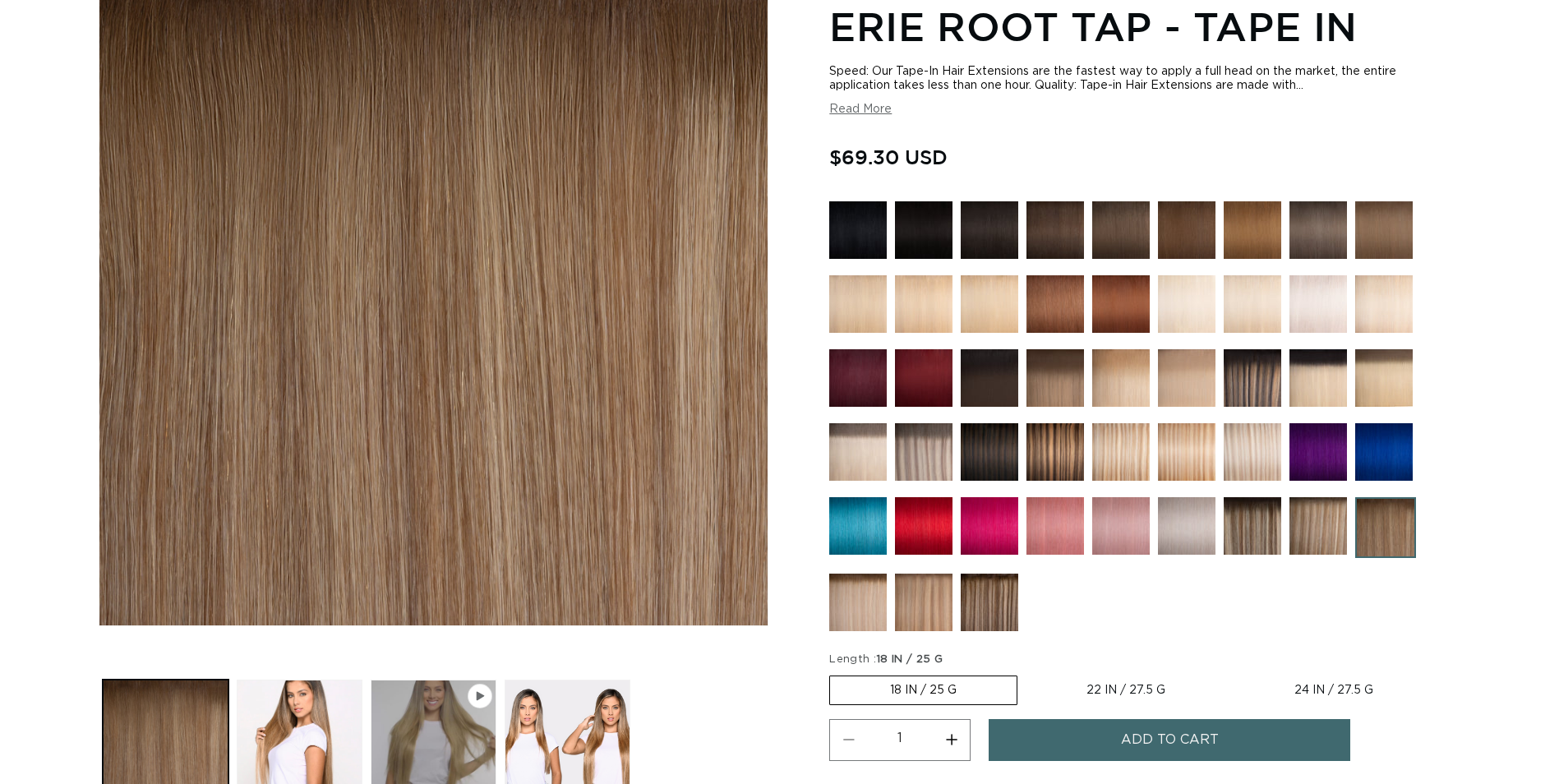
click at [854, 594] on img at bounding box center [858, 602] width 57 height 57
